Goal: Find specific page/section: Find specific page/section

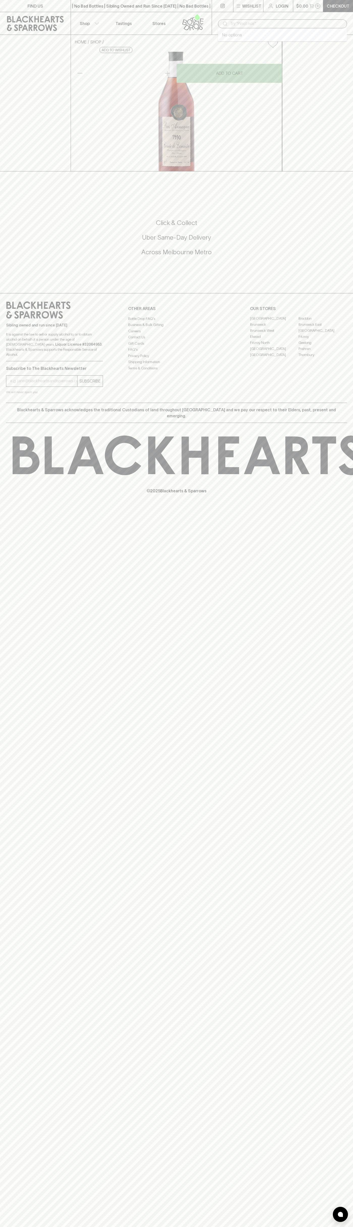
click at [315, 25] on input "text" at bounding box center [286, 24] width 113 height 8
click at [330, 1177] on div "FIND US | No Bad Bottles | Sibling Owned and Run Since 2006 | No Bad Bottles | …" at bounding box center [176, 613] width 353 height 1227
click at [298, 1227] on html "FIND US | No Bad Bottles | Sibling Owned and Run Since 2006 | No Bad Bottles | …" at bounding box center [176, 613] width 353 height 1227
click at [7, 256] on h5 "Across Melbourne Metro" at bounding box center [176, 252] width 341 height 8
